Goal: Information Seeking & Learning: Check status

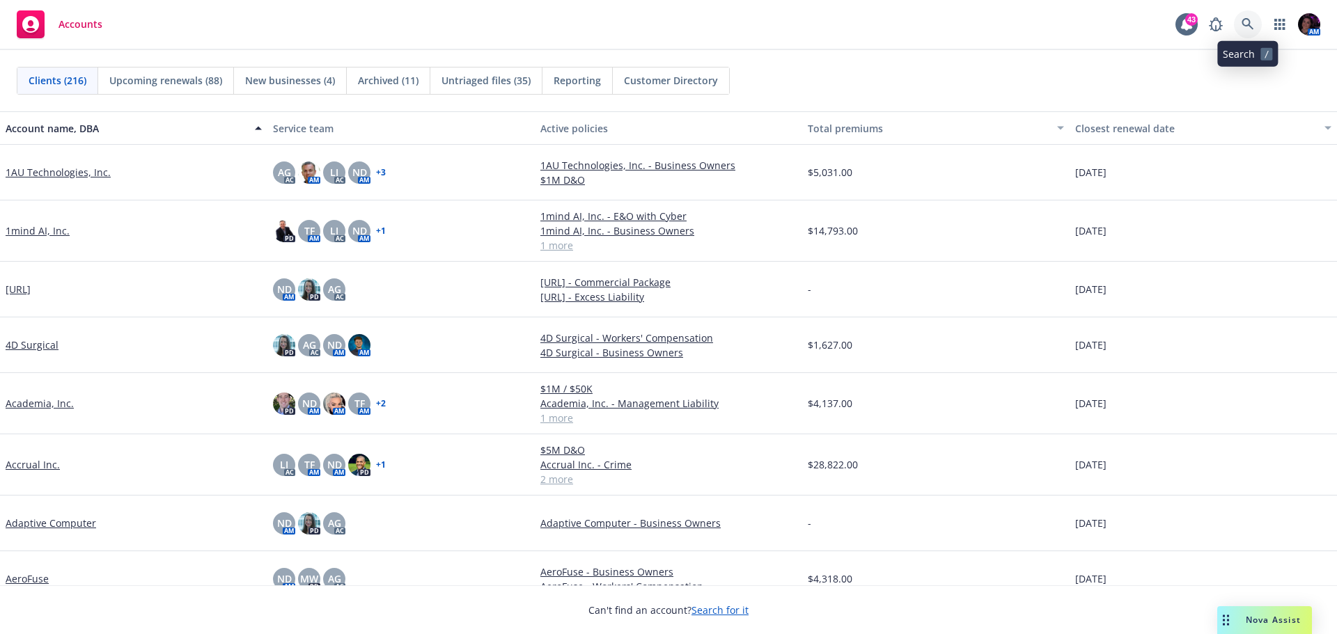
click at [1249, 22] on icon at bounding box center [1248, 24] width 12 height 12
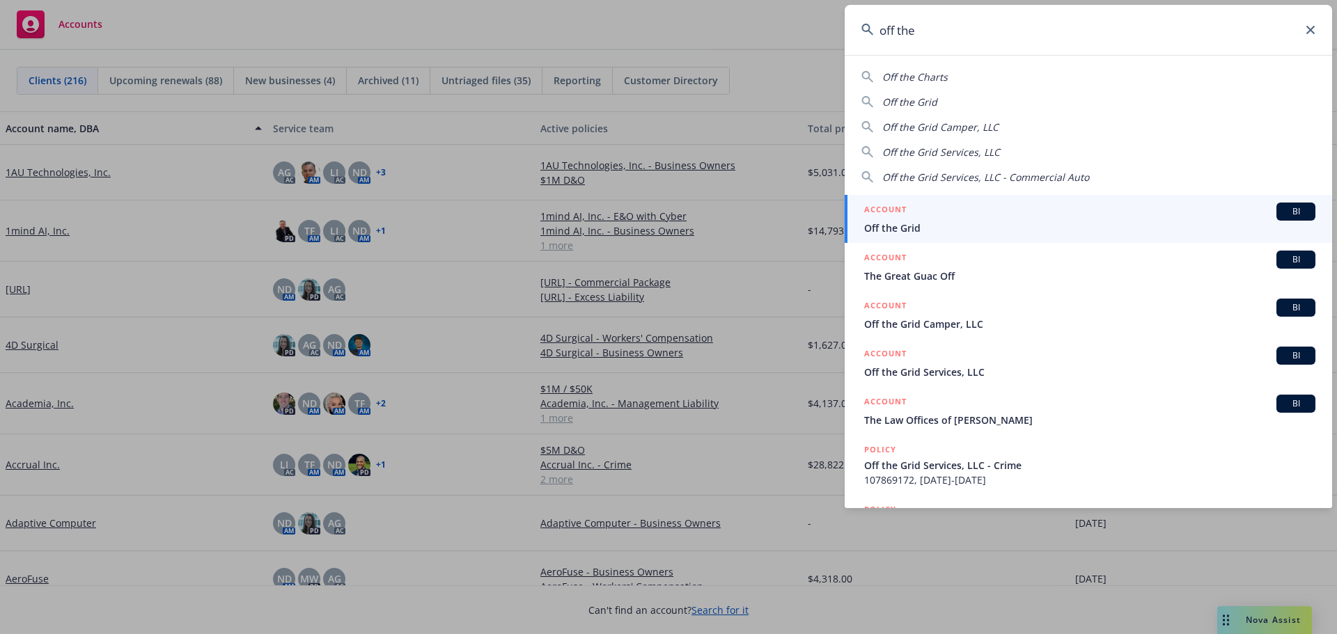
type input "off the"
click at [1052, 216] on div "ACCOUNT BI" at bounding box center [1089, 212] width 451 height 18
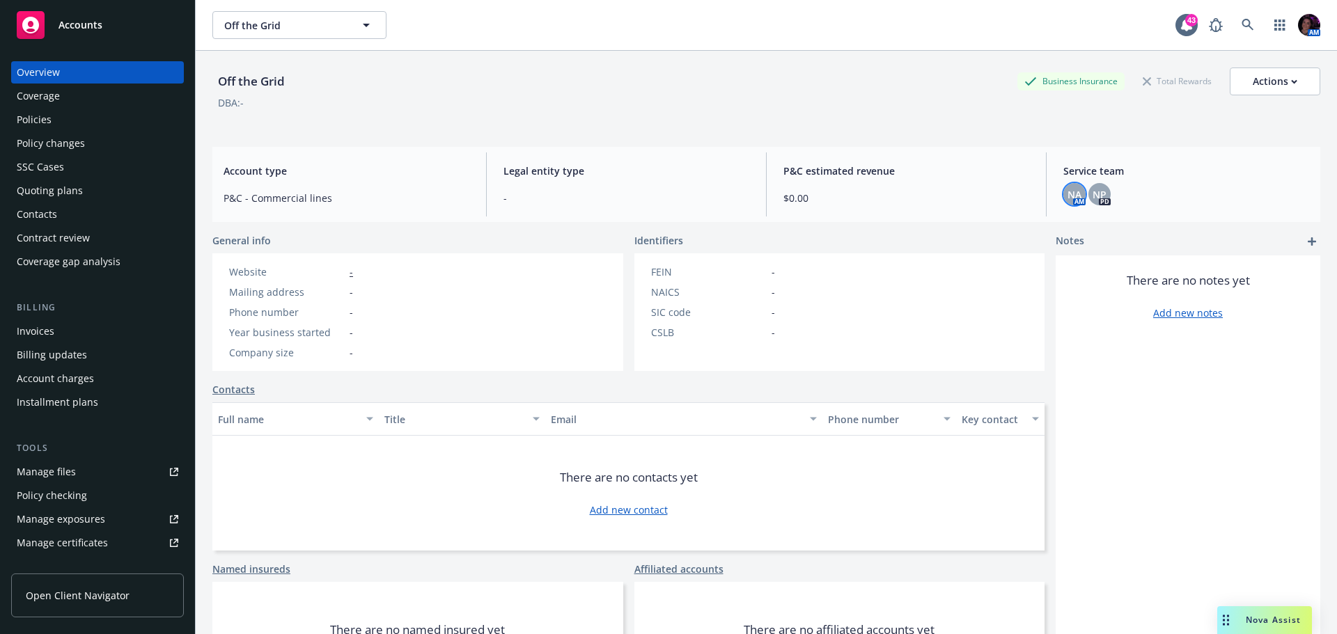
click at [1068, 190] on span "NA" at bounding box center [1075, 194] width 14 height 15
click at [1100, 189] on div "NP" at bounding box center [1099, 194] width 22 height 22
click at [877, 54] on div "Off the Grid Business Insurance Total Rewards Actions DBA: -" at bounding box center [766, 93] width 1108 height 85
click at [1244, 13] on link at bounding box center [1248, 25] width 28 height 28
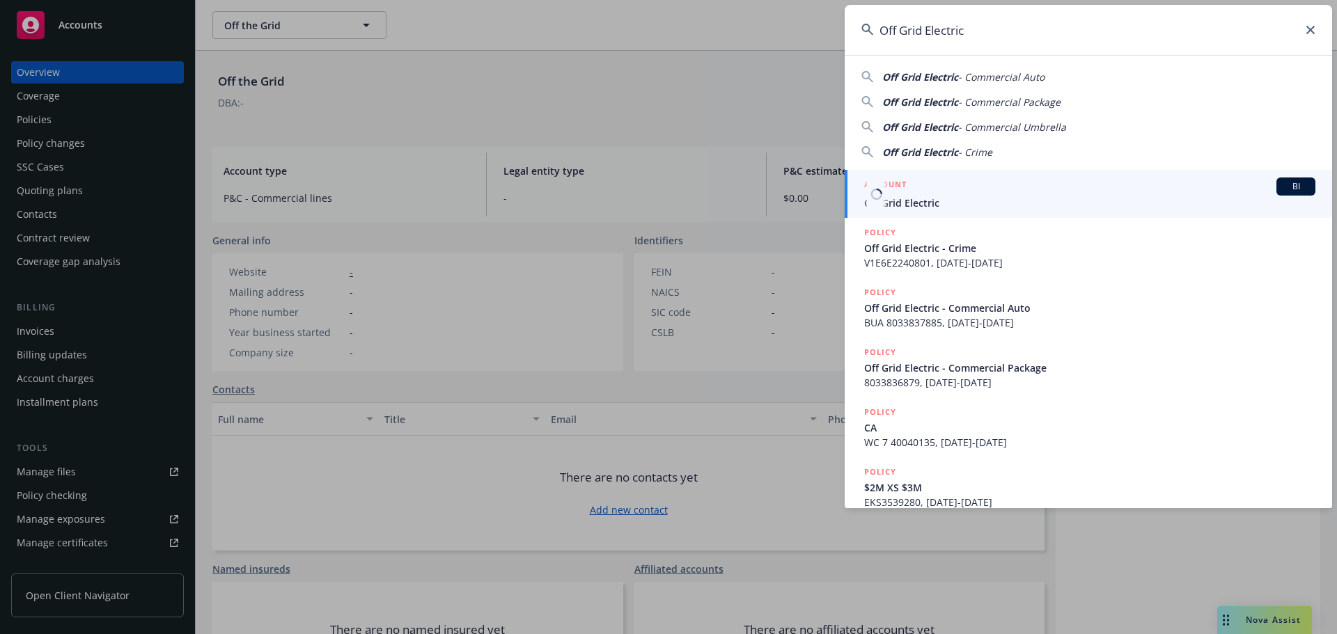
type input "Off Grid Electric"
click at [1029, 194] on div "ACCOUNT BI" at bounding box center [1089, 187] width 451 height 18
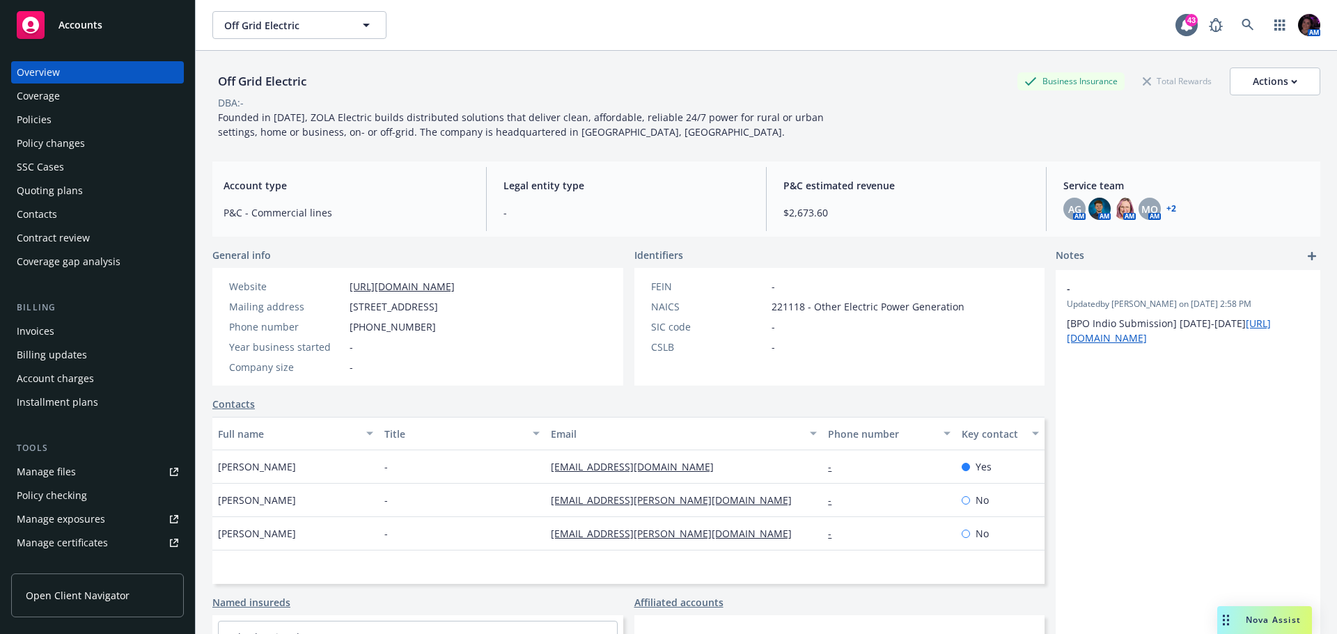
click at [102, 124] on div "Policies" at bounding box center [98, 120] width 162 height 22
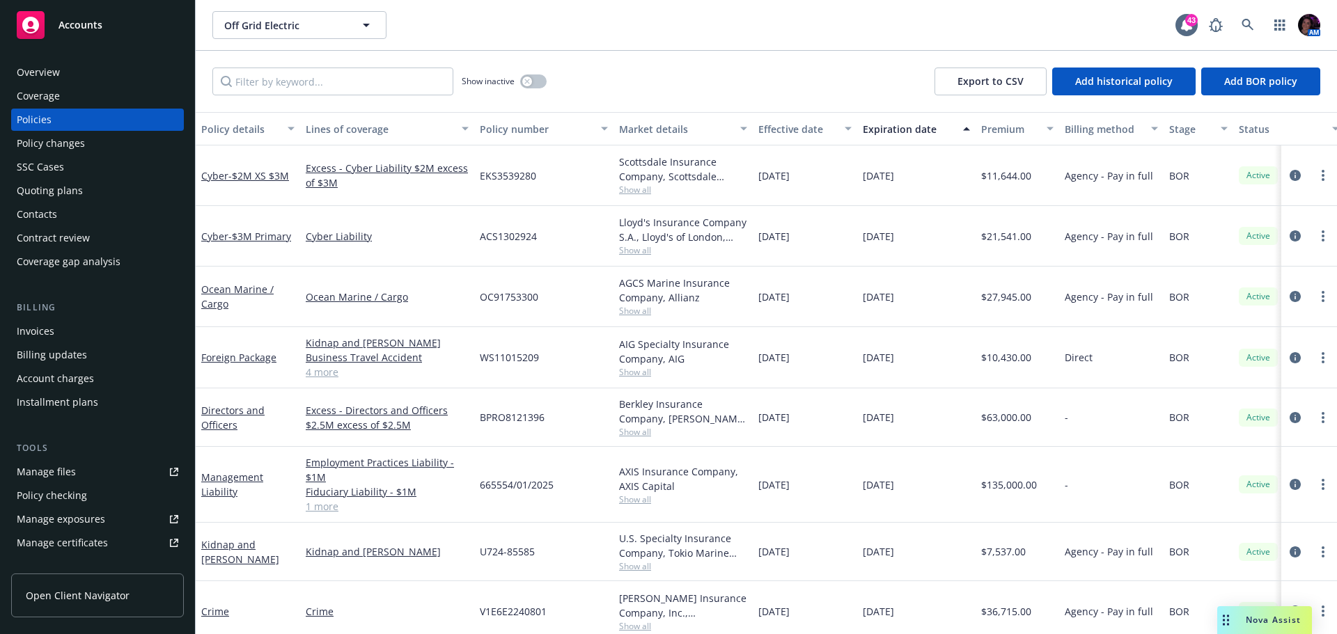
click at [648, 430] on span "Show all" at bounding box center [683, 432] width 128 height 12
click at [586, 416] on div "BPRO8121396" at bounding box center [543, 418] width 139 height 58
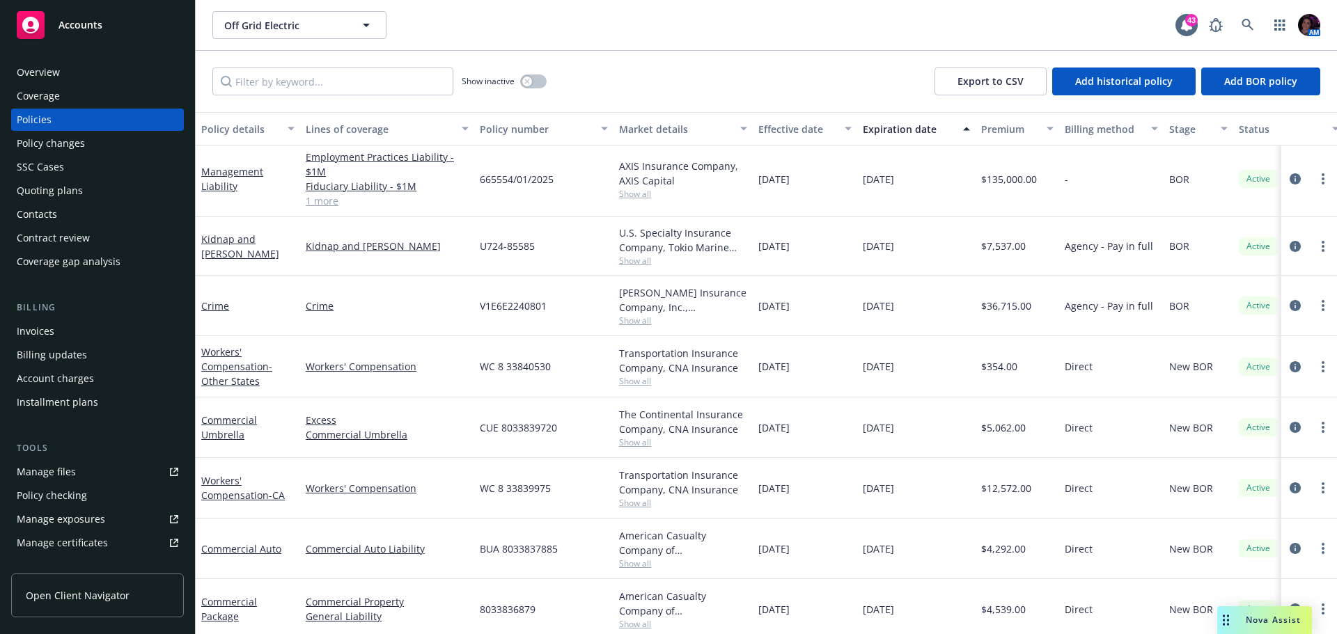
scroll to position [302, 0]
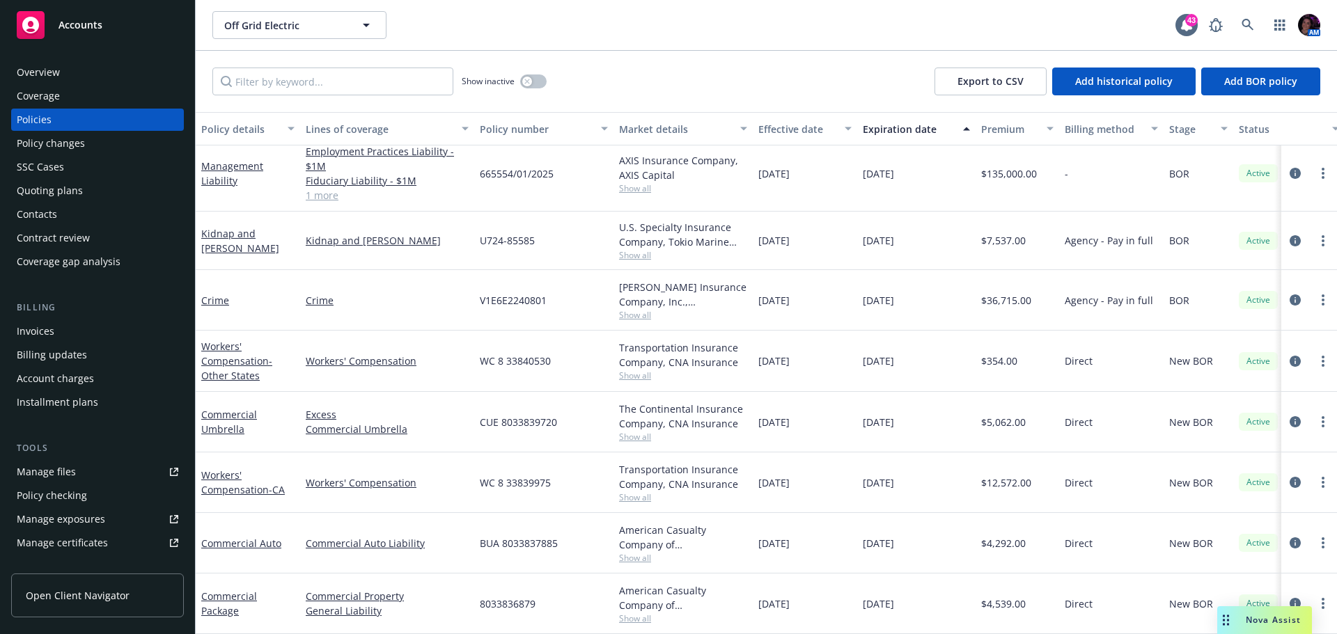
click at [57, 76] on div "Overview" at bounding box center [38, 72] width 43 height 22
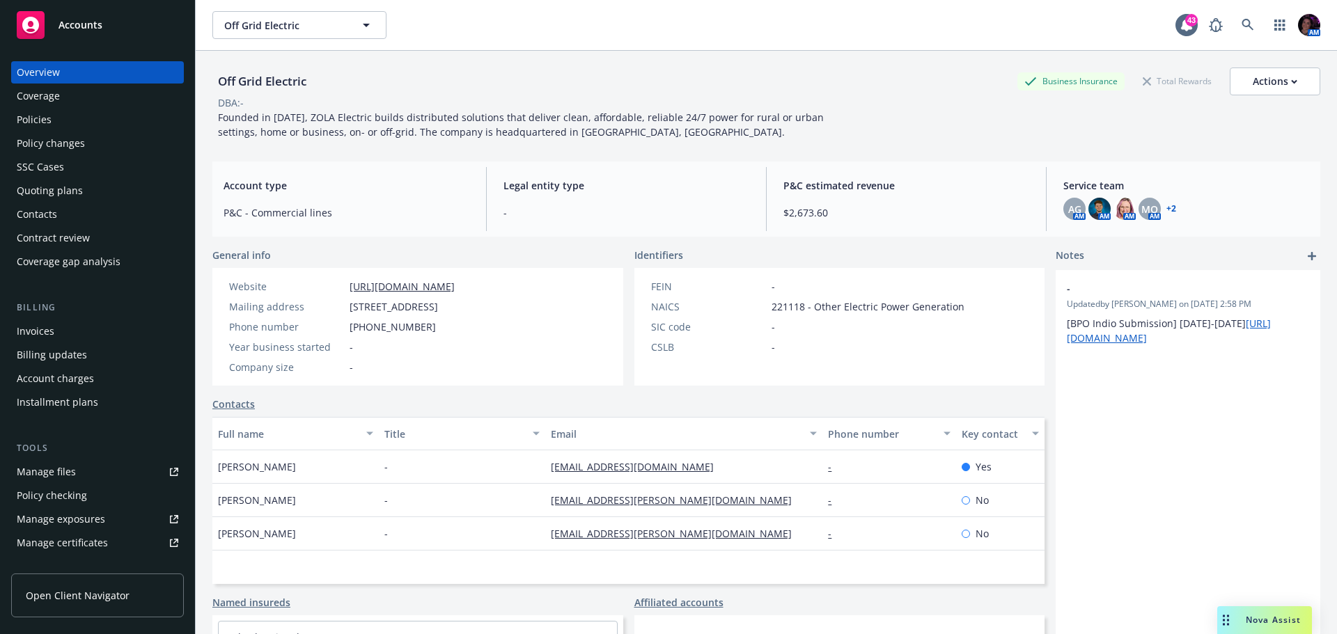
click at [74, 121] on div "Policies" at bounding box center [98, 120] width 162 height 22
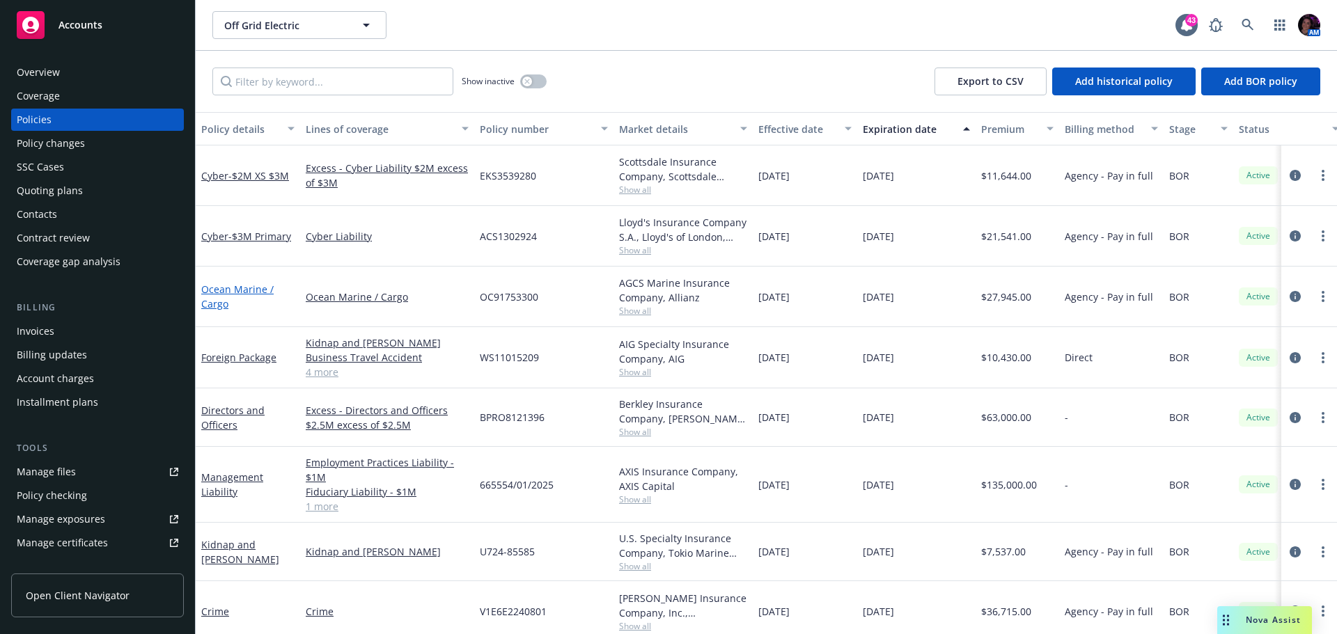
click at [249, 292] on link "Ocean Marine / Cargo" at bounding box center [237, 297] width 72 height 28
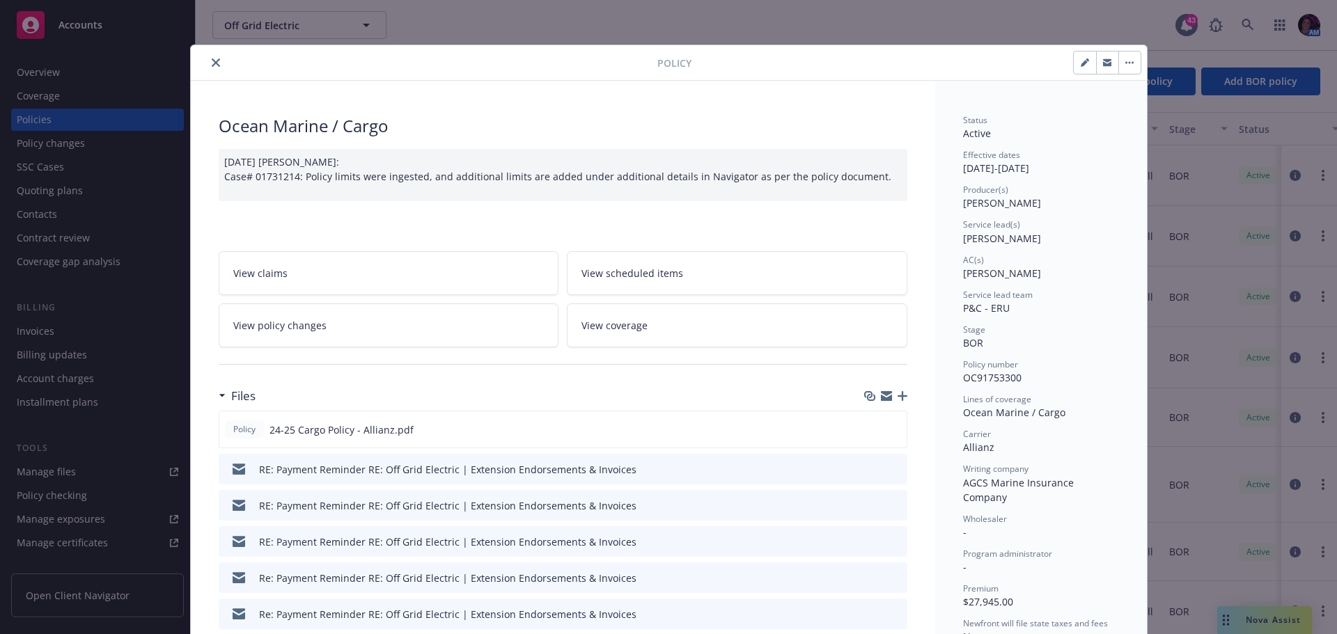
click at [893, 467] on icon "preview file" at bounding box center [894, 469] width 13 height 10
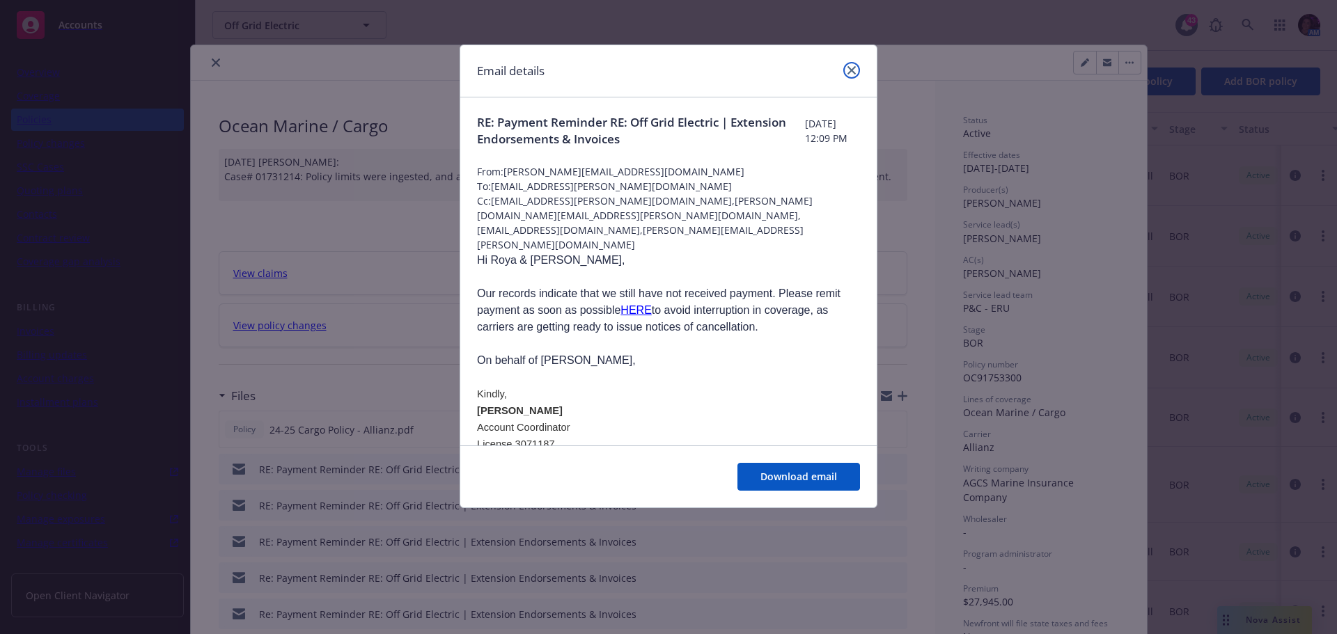
click at [848, 69] on link "close" at bounding box center [851, 70] width 17 height 17
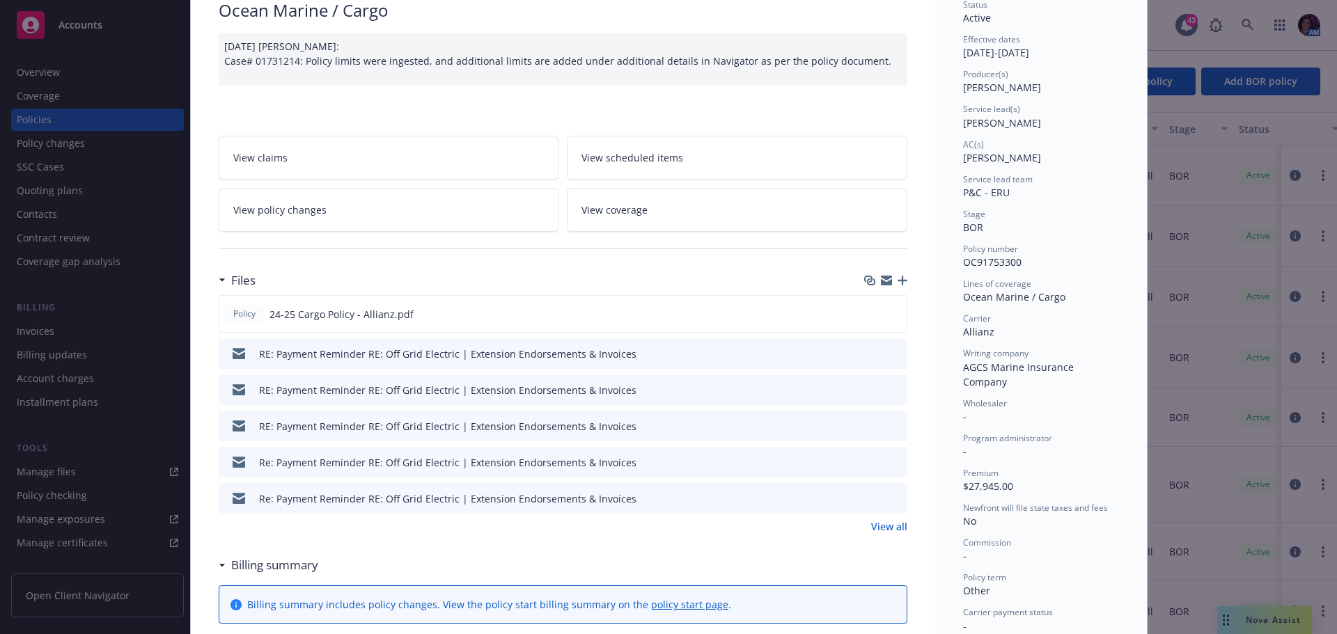
scroll to position [139, 0]
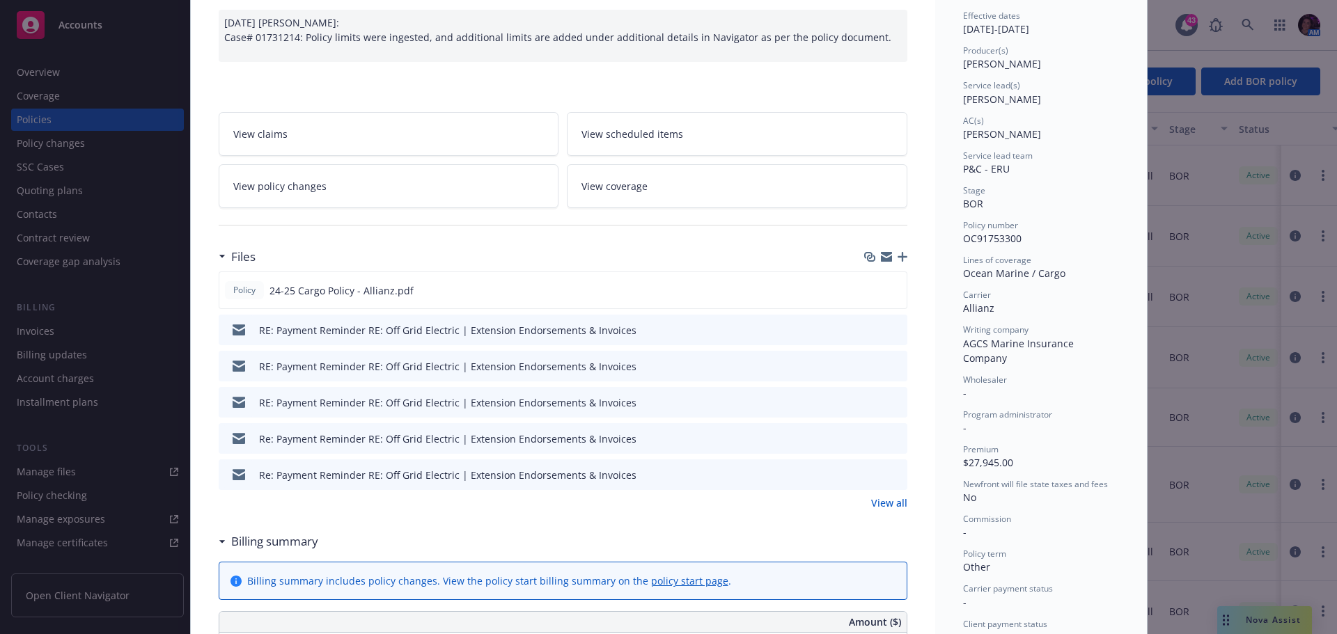
click at [882, 505] on link "View all" at bounding box center [889, 503] width 36 height 15
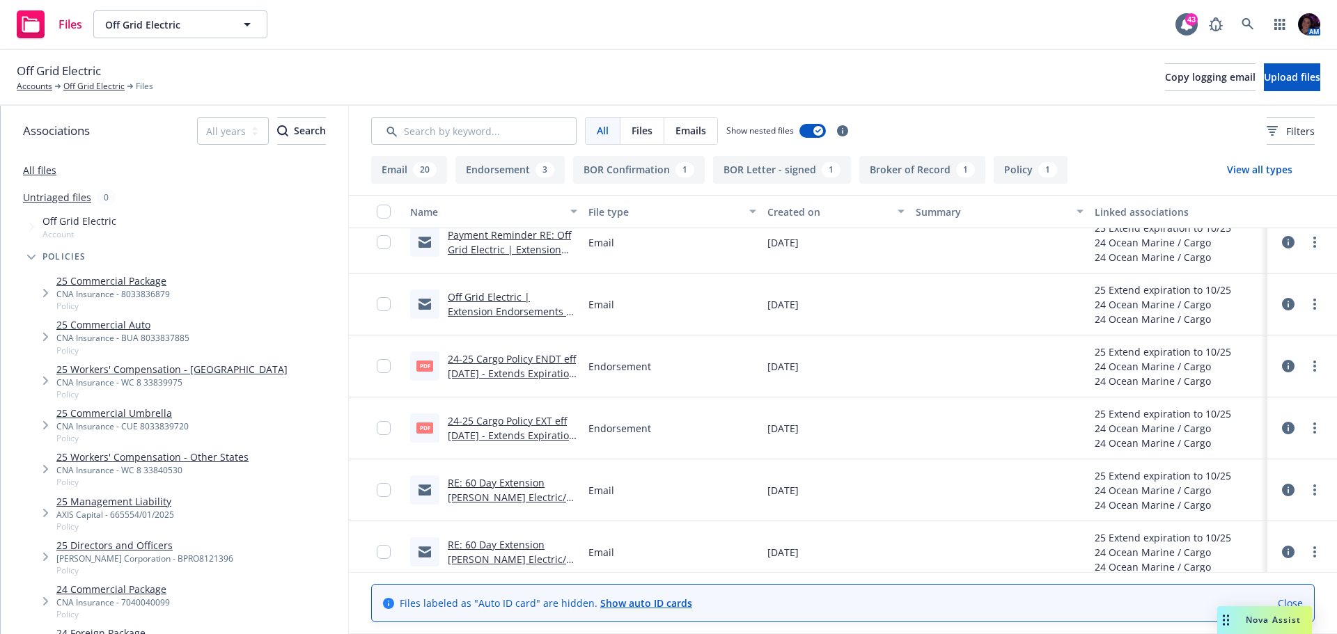
scroll to position [348, 0]
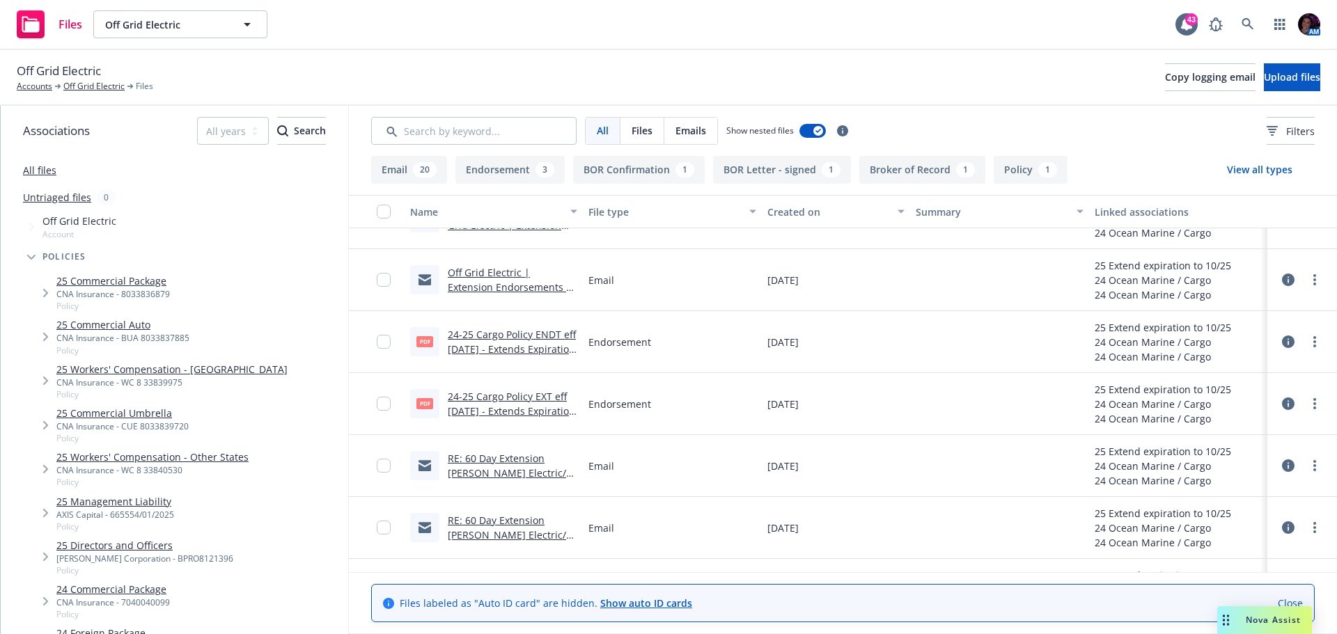
click at [506, 464] on link "RE: 60 Day Extension AP Zola Electric/ Off Grid OC 91753301 RE: New BOR to Newf…" at bounding box center [511, 488] width 127 height 72
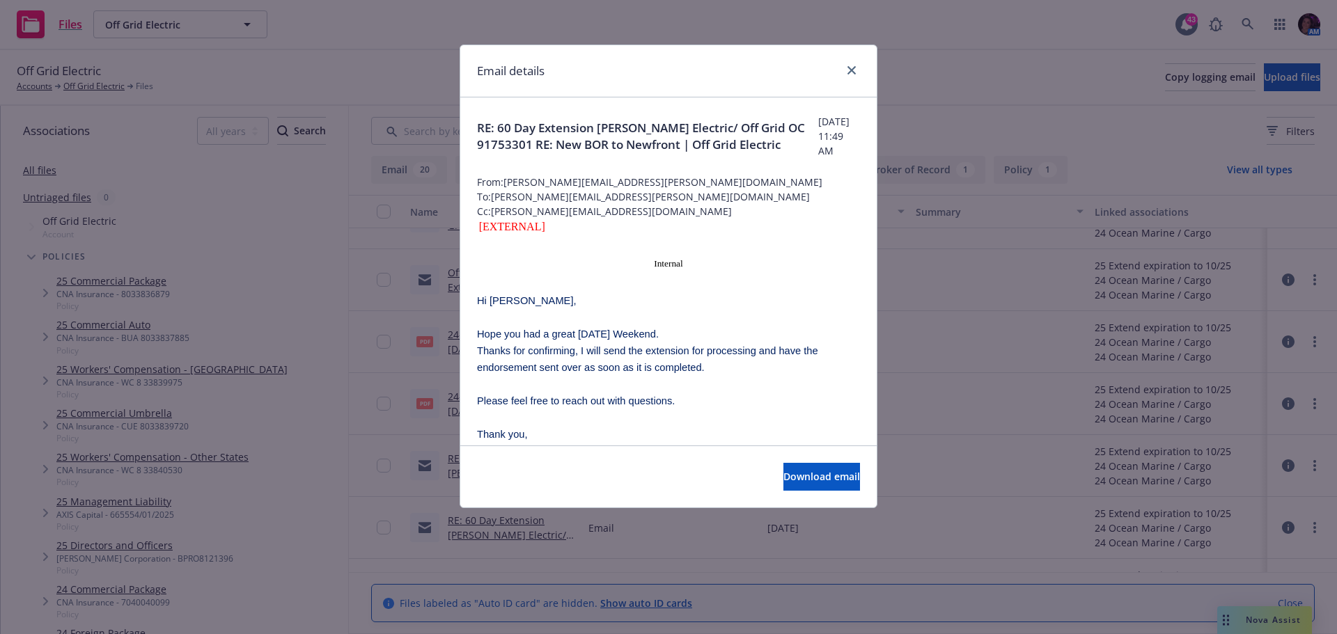
scroll to position [70, 0]
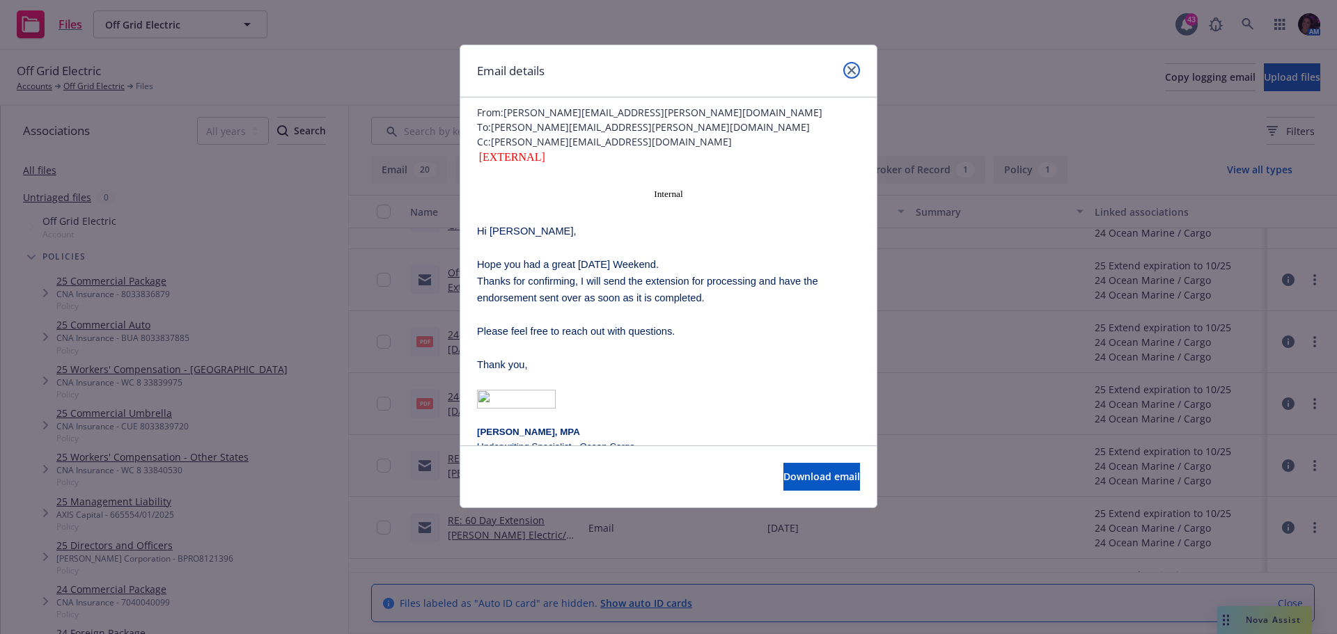
click at [852, 69] on icon "close" at bounding box center [852, 70] width 8 height 8
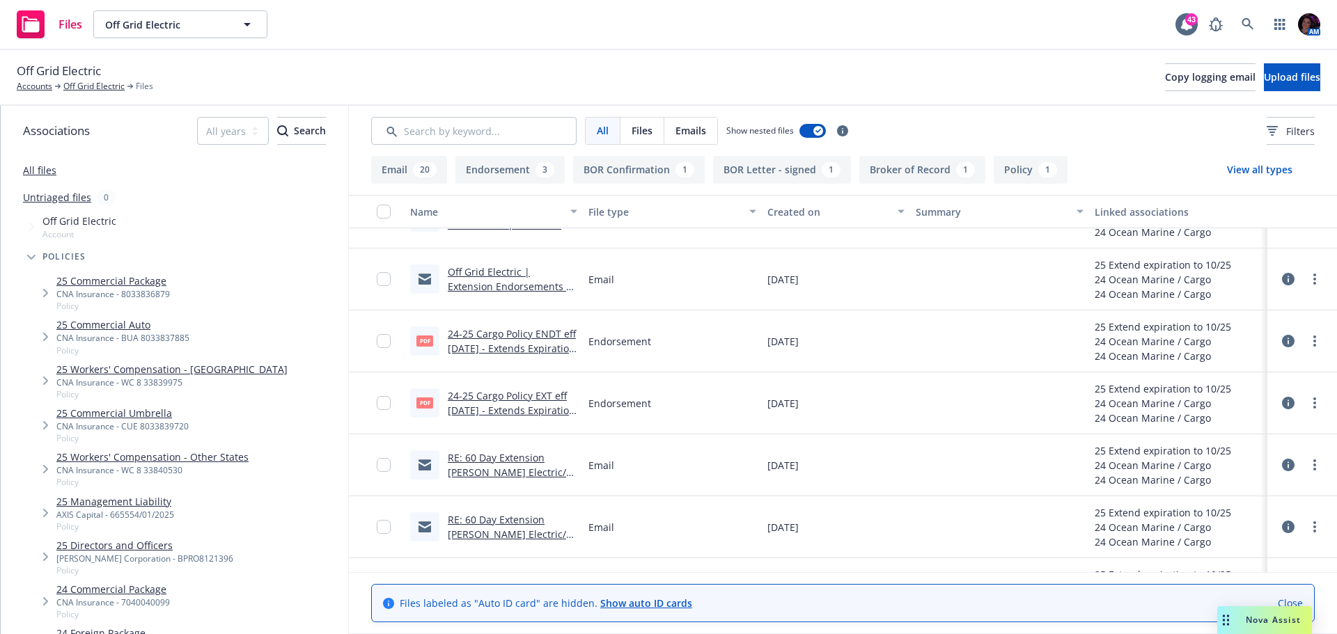
scroll to position [418, 0]
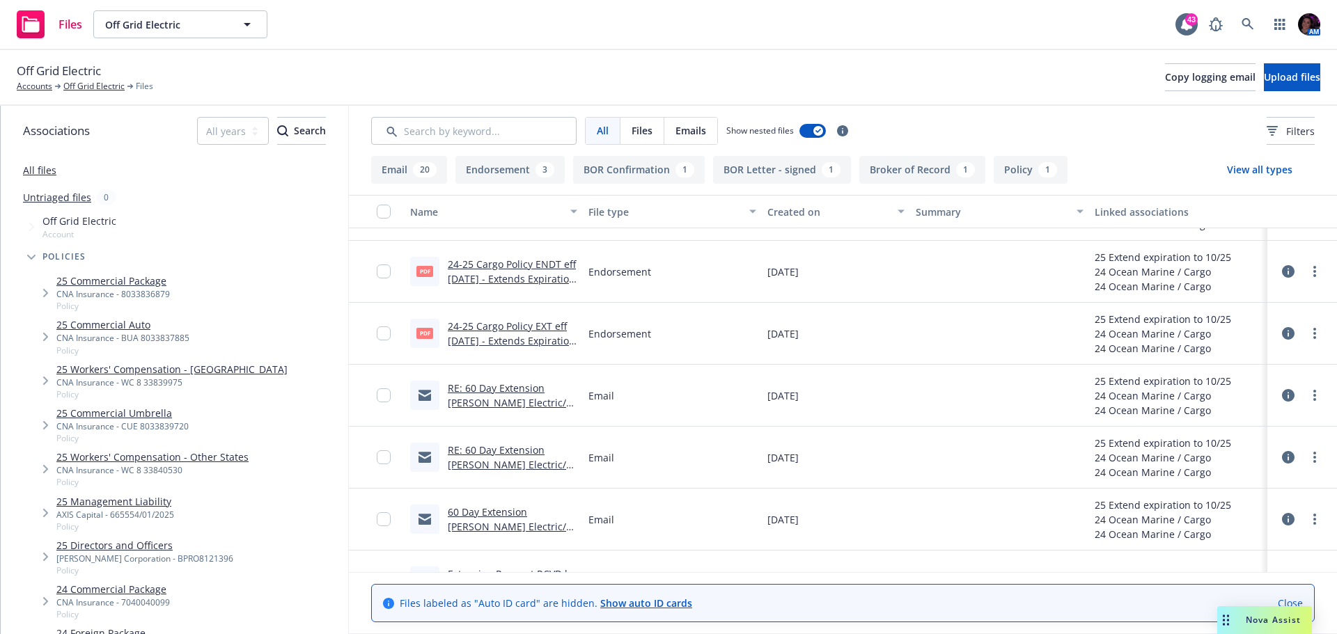
click at [509, 455] on link "RE: 60 Day Extension AP Zola Electric/ Off Grid OC 91753301 RE: New BOR to Newf…" at bounding box center [511, 480] width 127 height 72
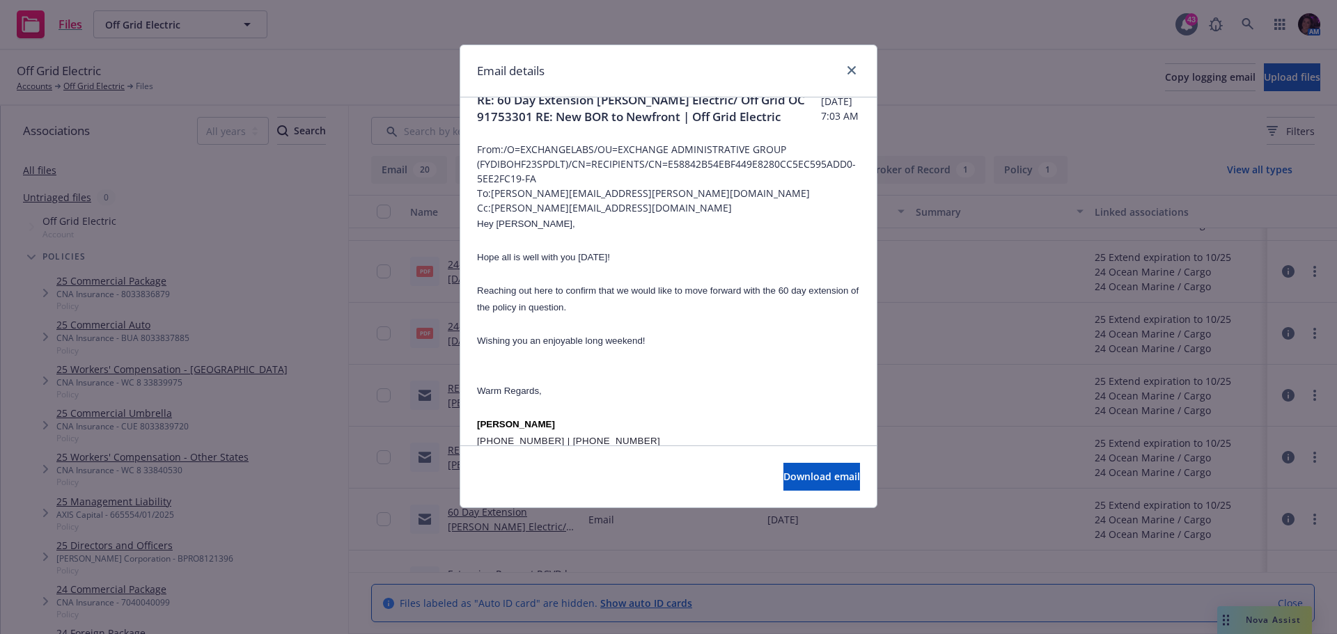
scroll to position [0, 0]
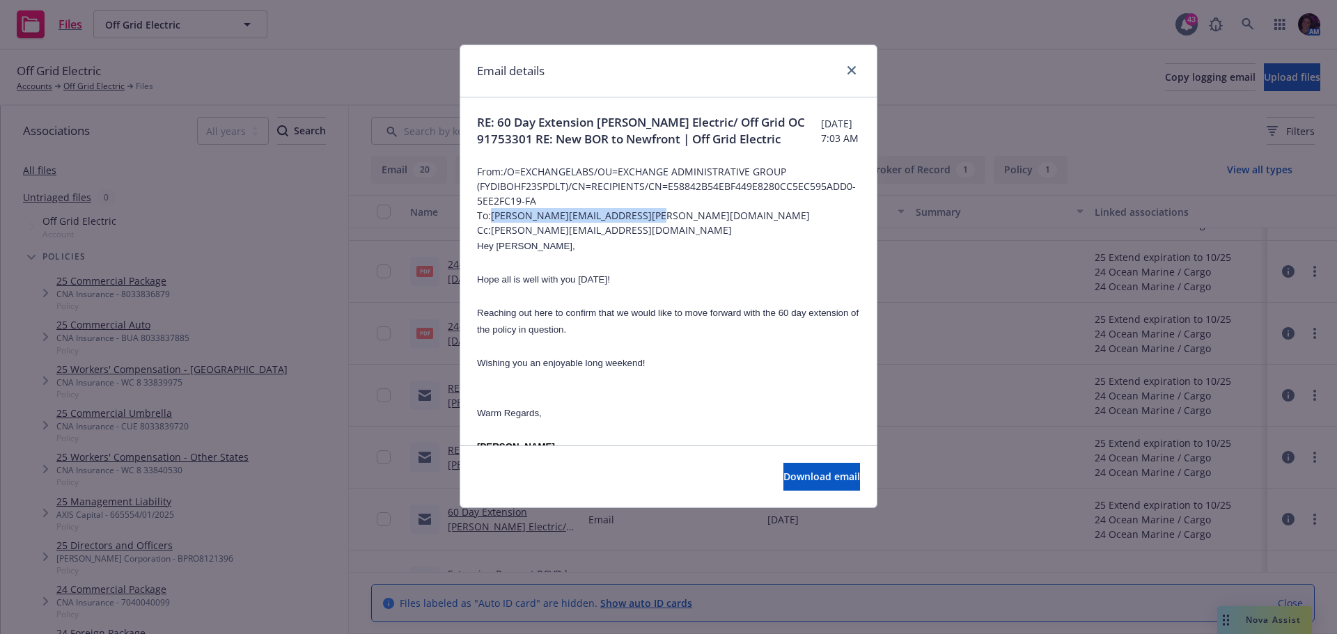
drag, startPoint x: 648, startPoint y: 233, endPoint x: 494, endPoint y: 237, distance: 154.7
click at [494, 223] on span "To: raquel.lambert@agcs.allianz.com" at bounding box center [668, 215] width 383 height 15
copy span "raquel.lambert@agcs.allianz.com"
click at [849, 64] on link "close" at bounding box center [851, 70] width 17 height 17
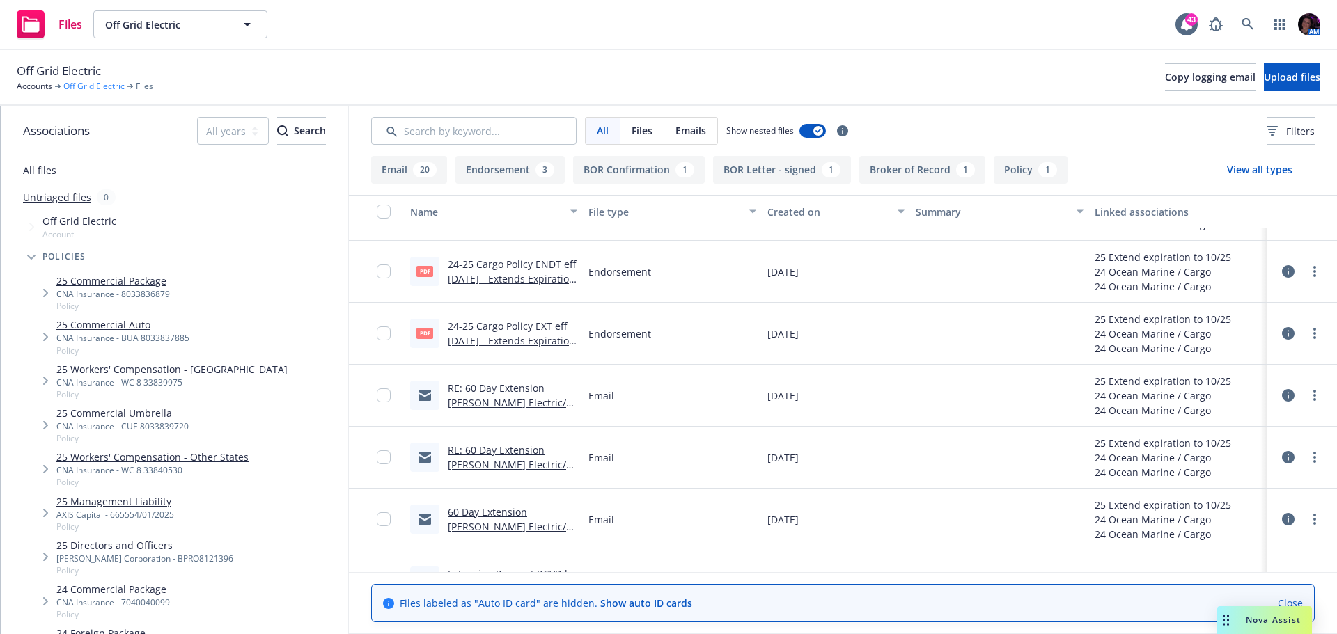
click at [97, 83] on link "Off Grid Electric" at bounding box center [93, 86] width 61 height 13
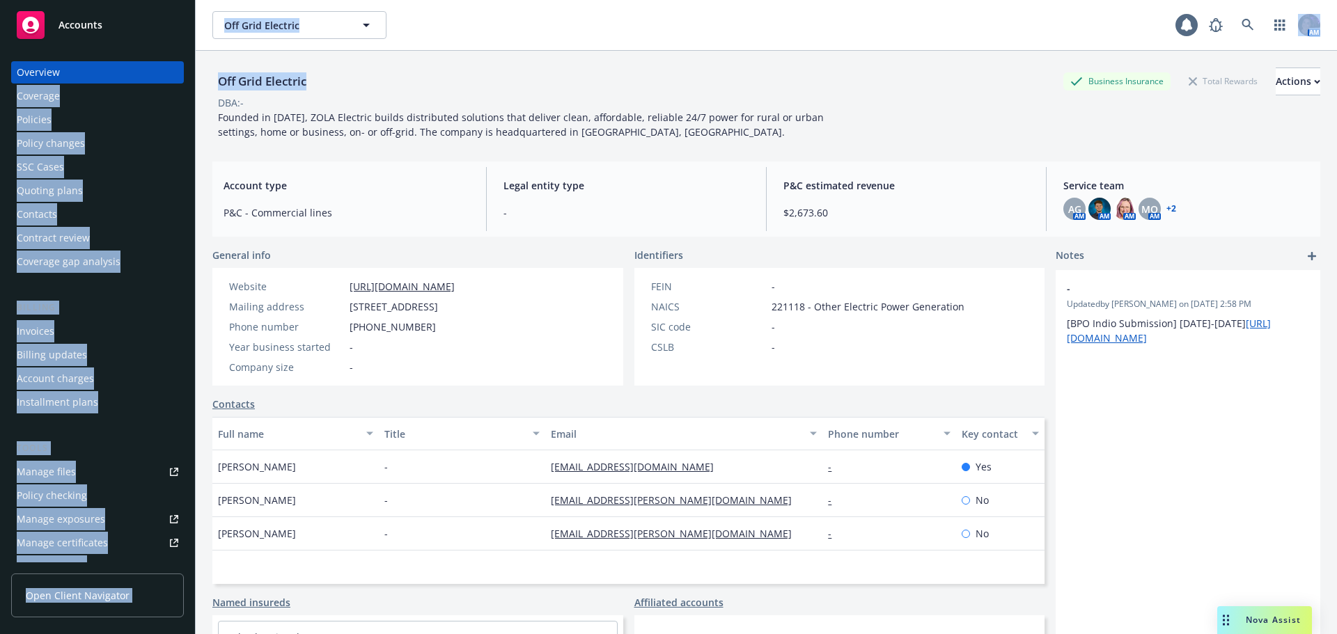
drag, startPoint x: 305, startPoint y: 81, endPoint x: 166, endPoint y: 79, distance: 138.6
click at [164, 79] on div "Accounts Overview Coverage Policies Policy changes SSC Cases Quoting plans Cont…" at bounding box center [668, 317] width 1337 height 634
copy div "Coverage Policies Policy changes SSC Cases Quoting plans Contacts Contract revi…"
click at [277, 86] on div "Off Grid Electric" at bounding box center [262, 81] width 100 height 18
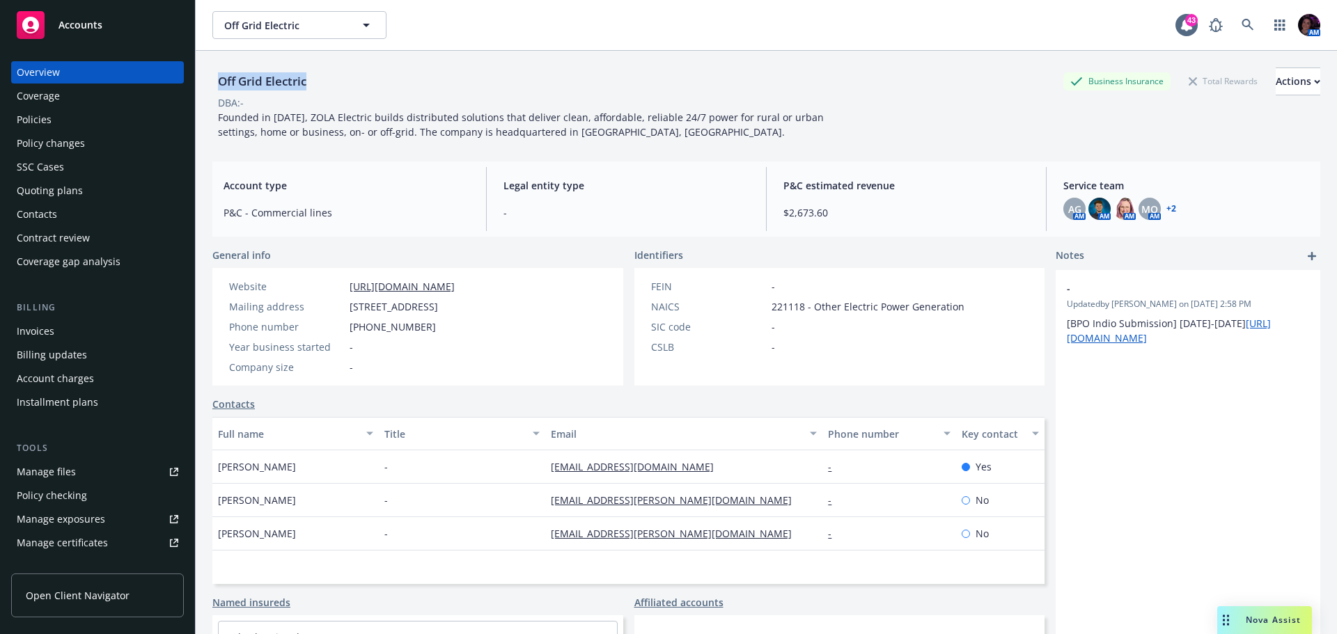
drag, startPoint x: 307, startPoint y: 81, endPoint x: 203, endPoint y: 79, distance: 104.5
click at [203, 79] on div "Off Grid Electric Business Insurance Total Rewards Actions DBA: - Founded in 20…" at bounding box center [766, 368] width 1141 height 634
copy div "Off Grid Electric"
click at [61, 120] on div "Policies" at bounding box center [98, 120] width 162 height 22
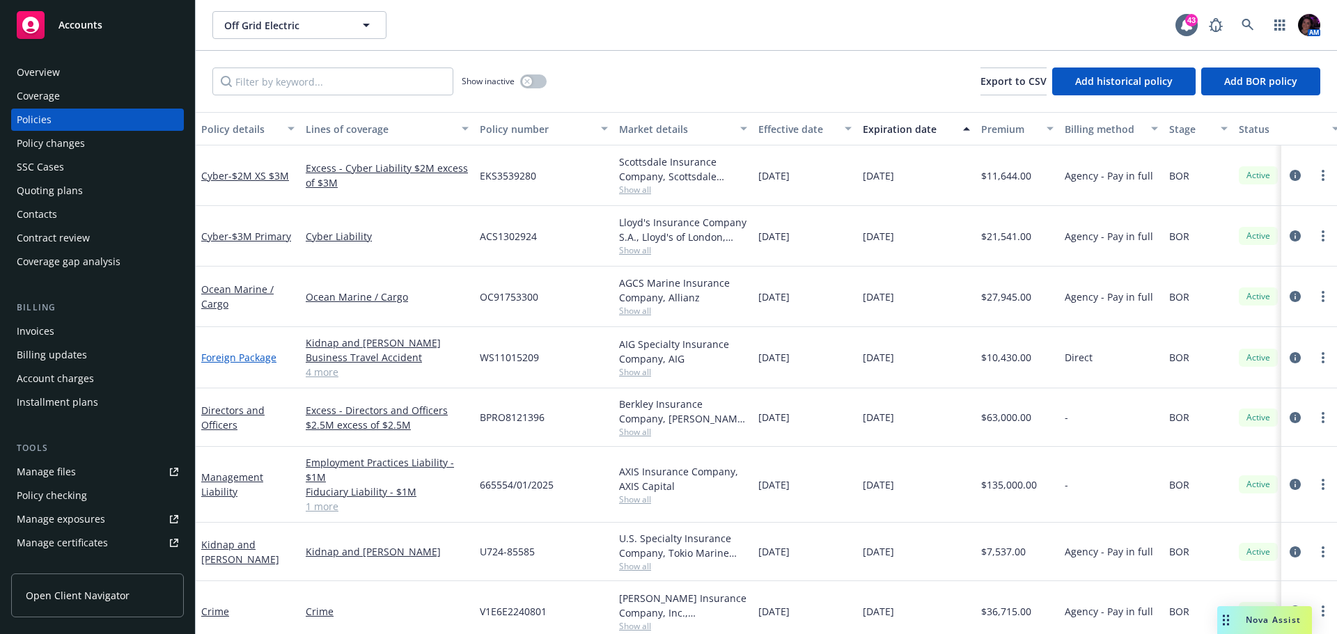
click at [256, 356] on link "Foreign Package" at bounding box center [238, 357] width 75 height 13
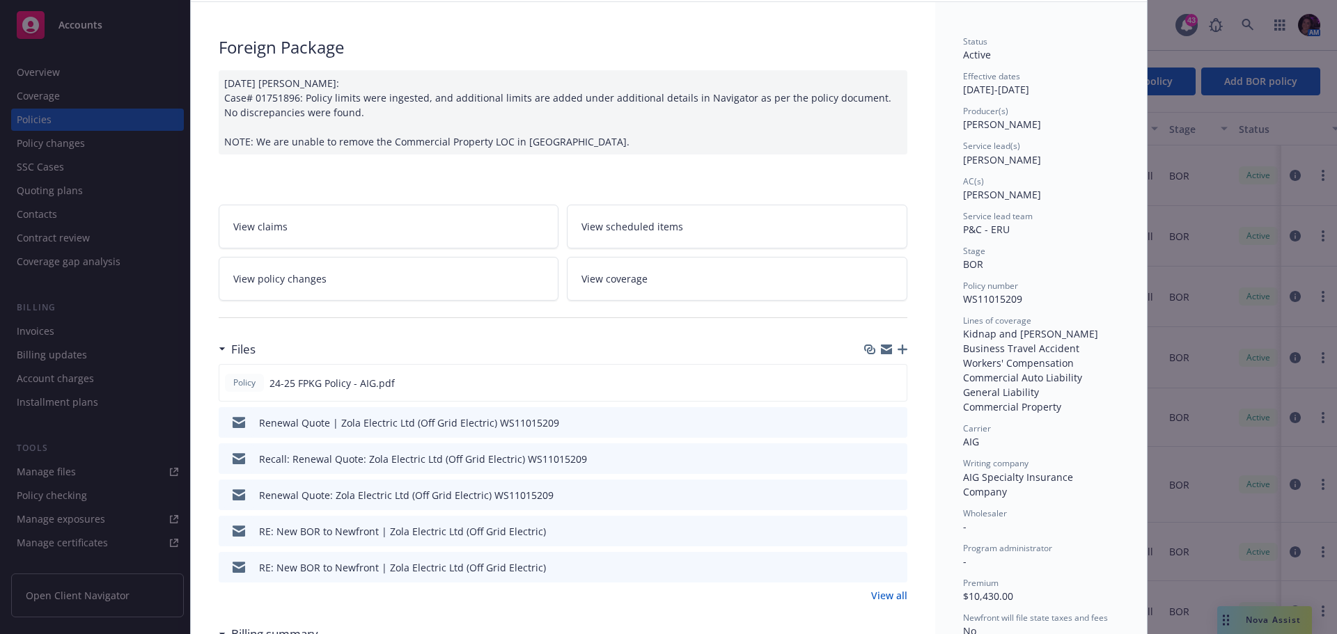
scroll to position [139, 0]
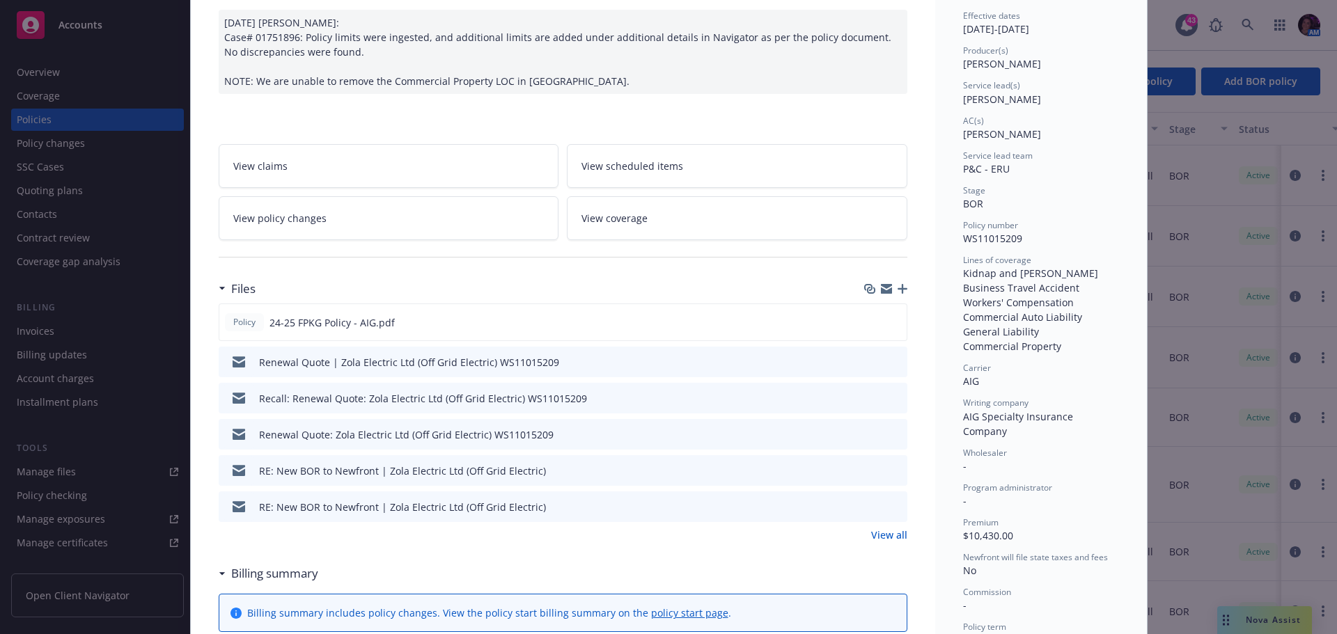
click at [889, 361] on icon "preview file" at bounding box center [894, 362] width 13 height 10
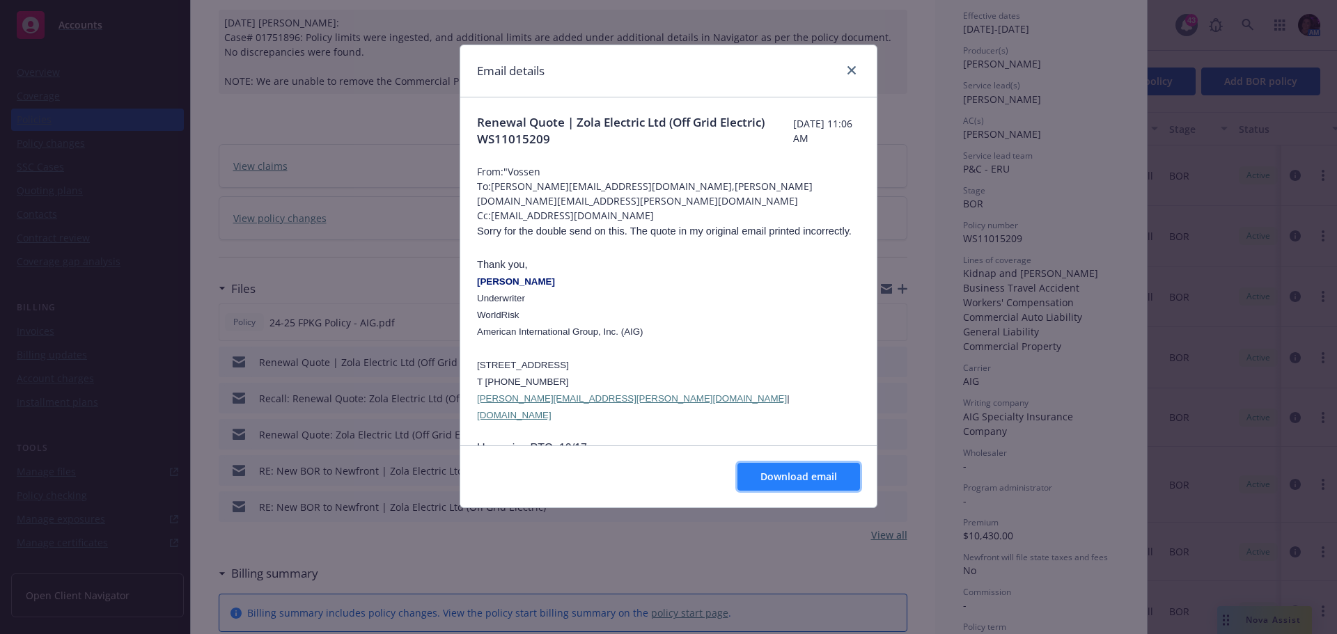
click at [811, 471] on span "Download email" at bounding box center [798, 476] width 77 height 13
click at [848, 74] on icon "close" at bounding box center [852, 70] width 8 height 8
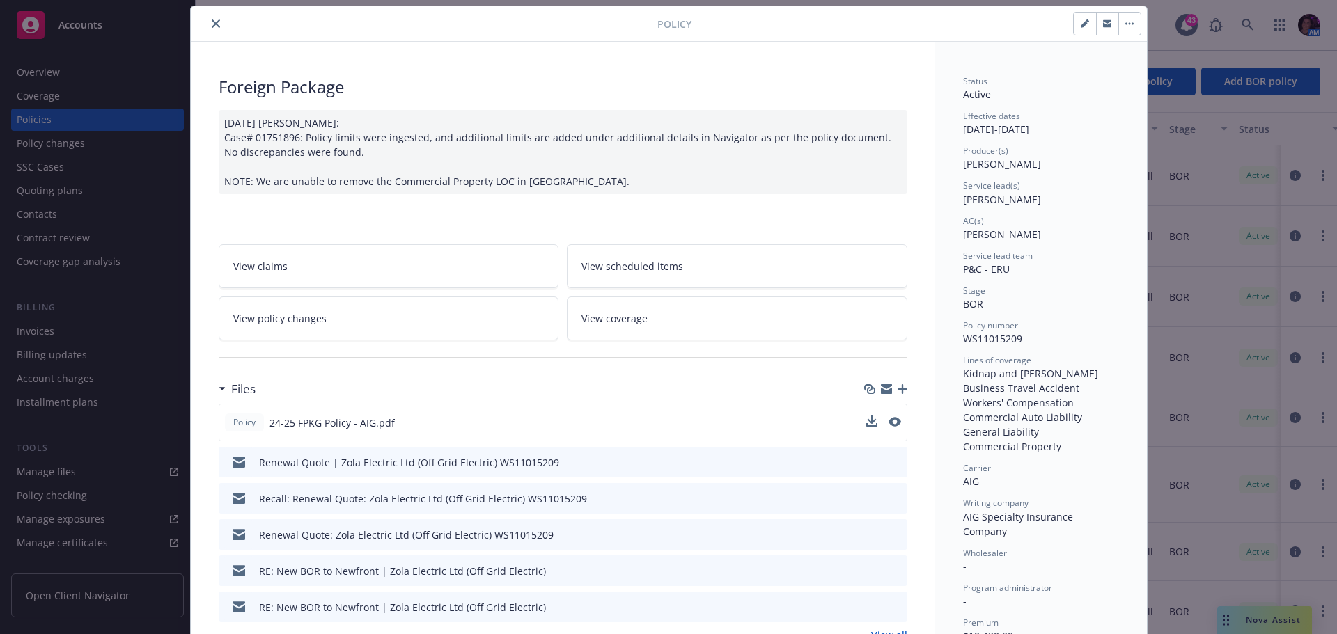
scroll to position [0, 0]
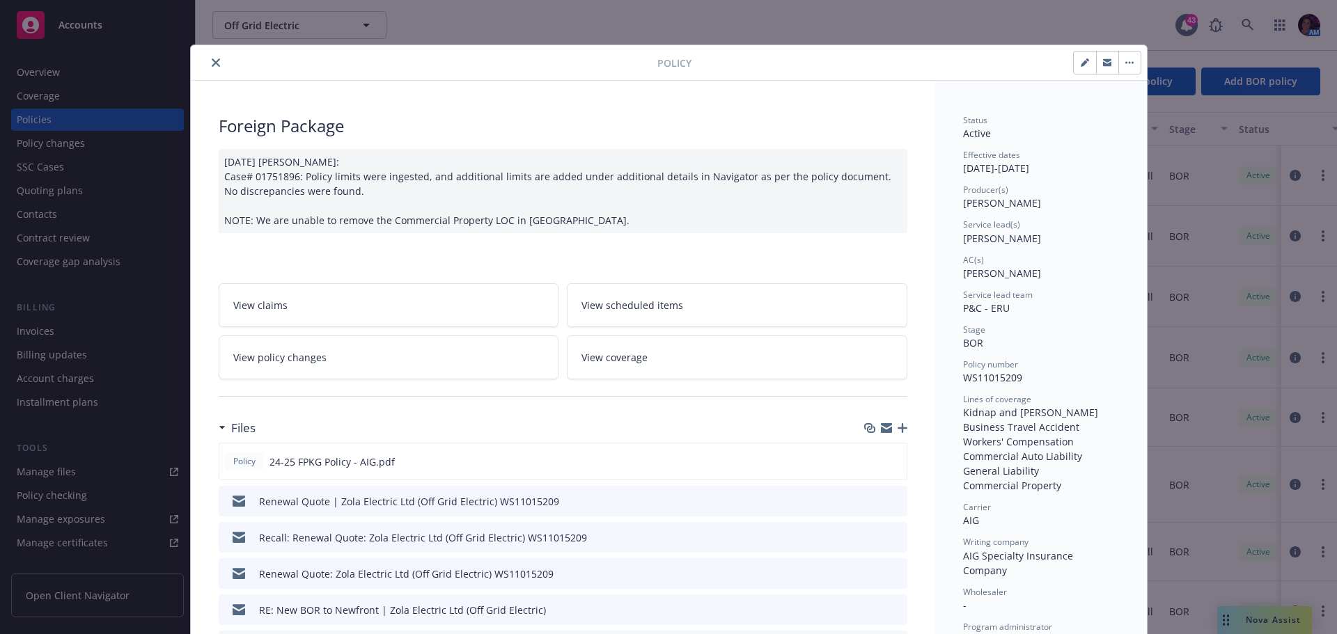
click at [212, 61] on icon "close" at bounding box center [216, 62] width 8 height 8
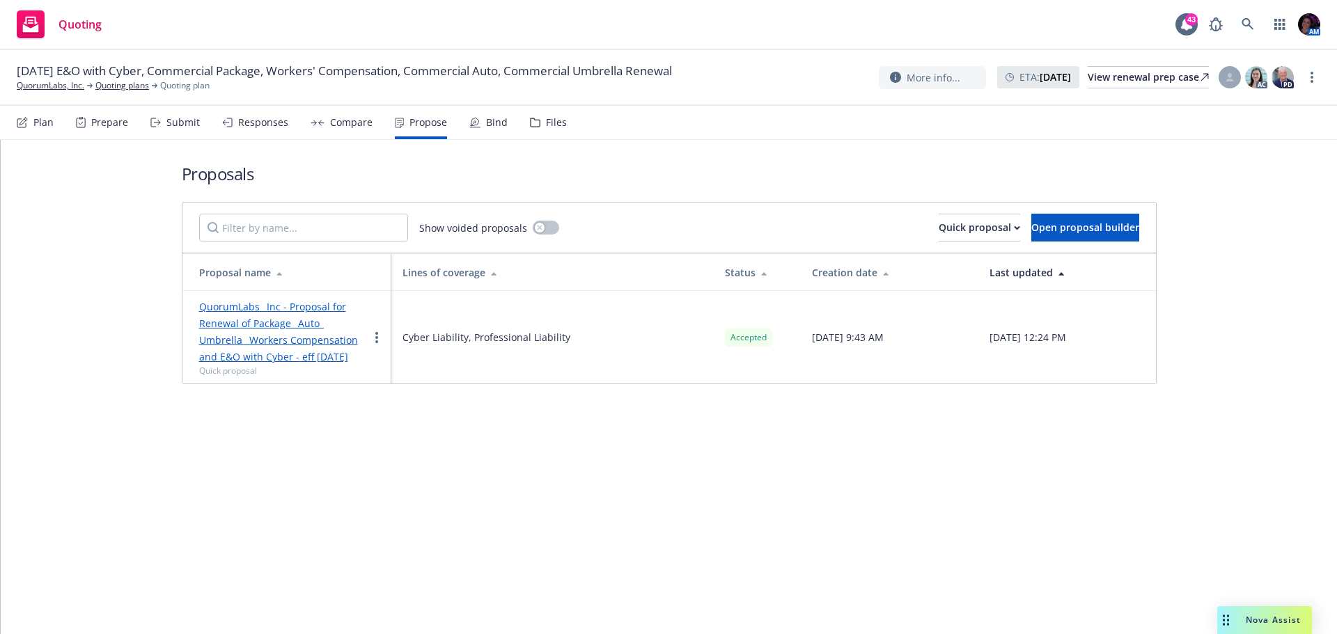
click at [598, 504] on div "Proposals Show voided proposals Quick proposal Open proposal builder Proposal n…" at bounding box center [669, 387] width 1336 height 494
click at [1244, 21] on icon at bounding box center [1248, 24] width 13 height 13
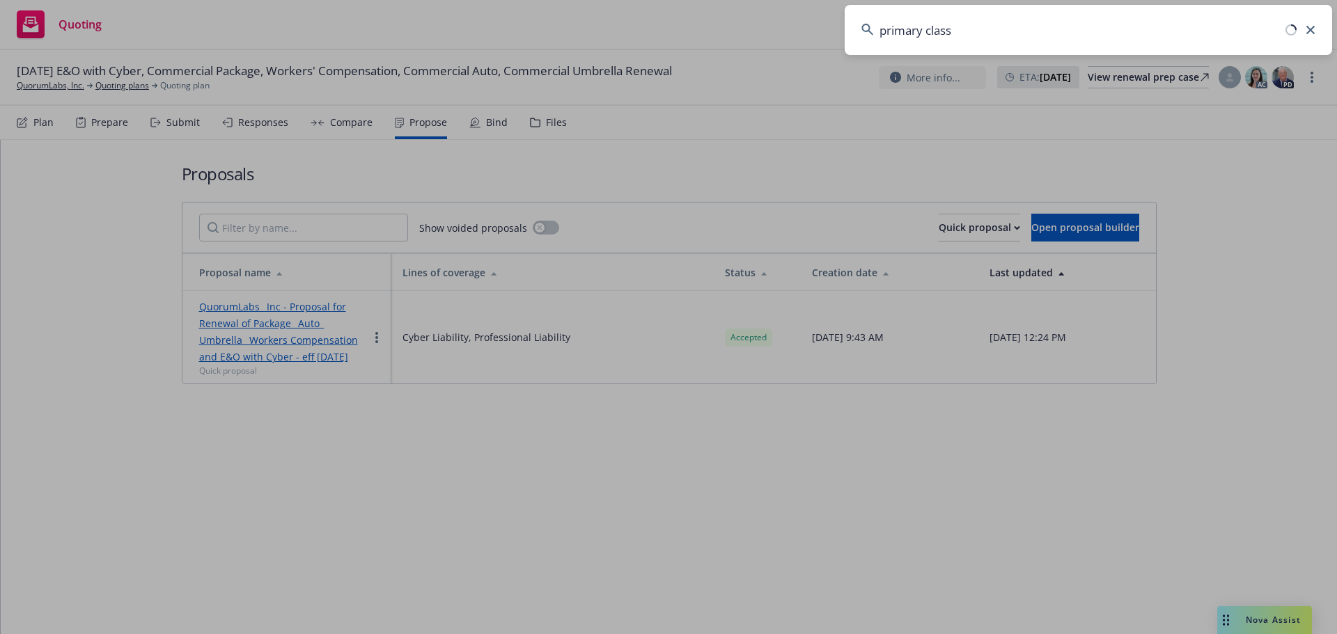
type input "primary class"
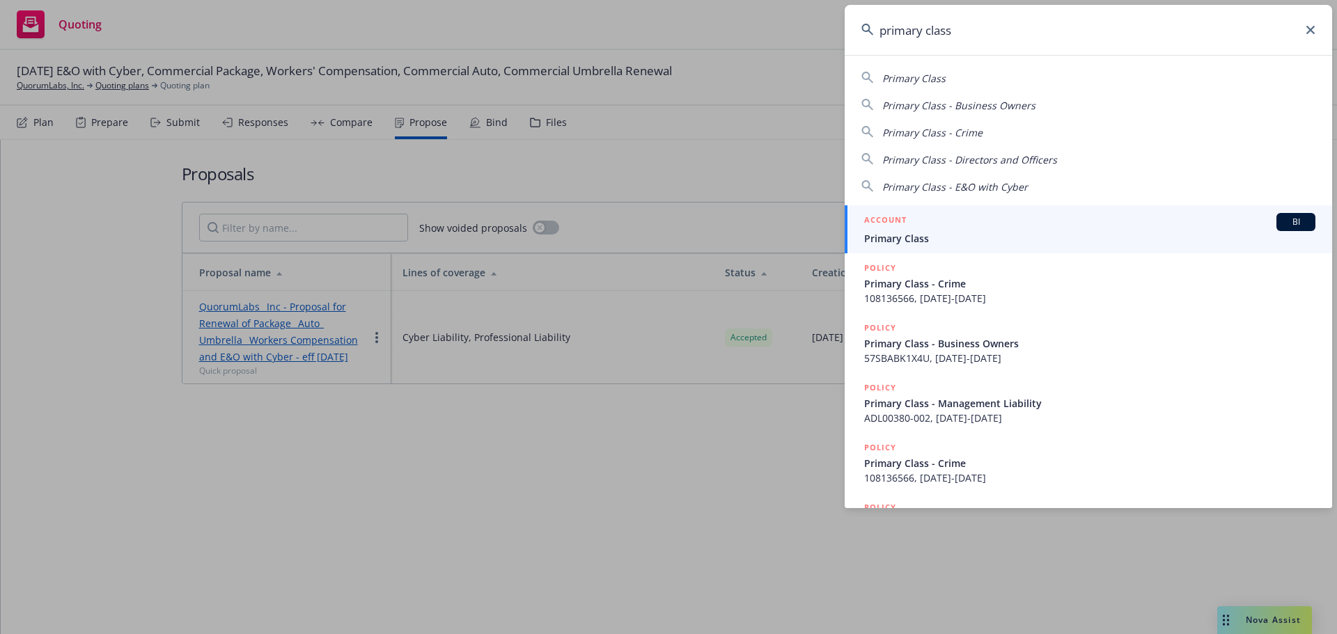
click at [953, 229] on div "ACCOUNT BI" at bounding box center [1089, 222] width 451 height 18
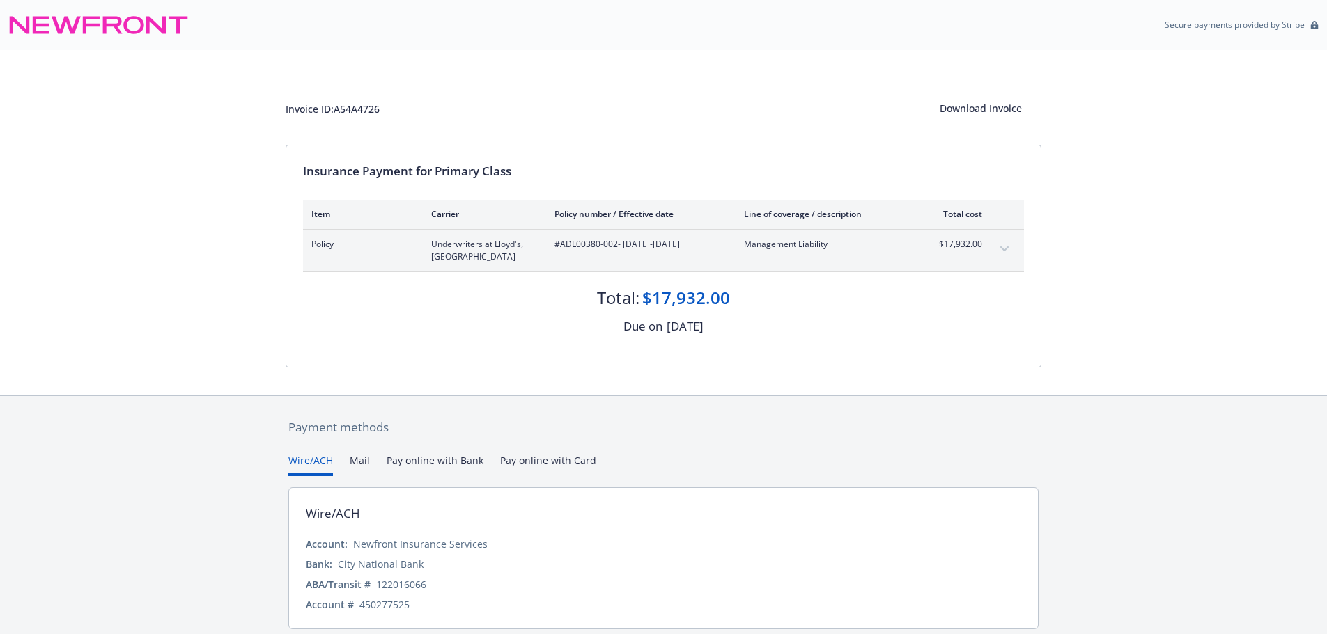
click at [1006, 247] on icon "expand content" at bounding box center [1004, 250] width 8 height 6
